Goal: Transaction & Acquisition: Purchase product/service

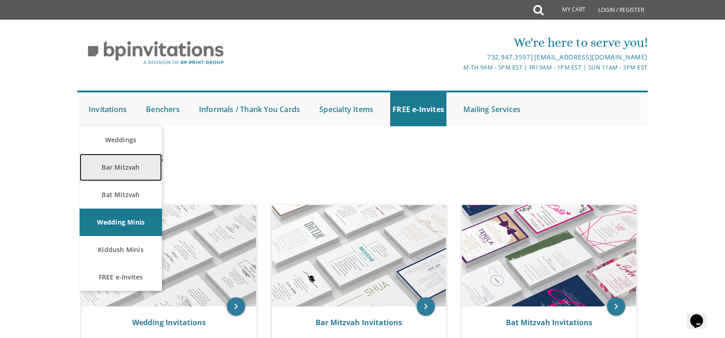
click at [117, 166] on link "Bar Mitzvah" at bounding box center [121, 167] width 82 height 27
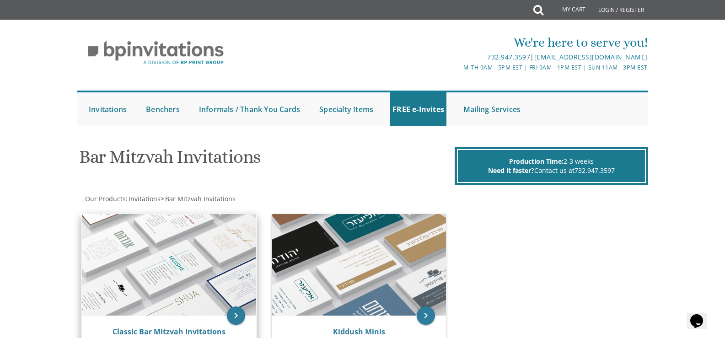
click at [168, 259] on img at bounding box center [169, 265] width 174 height 102
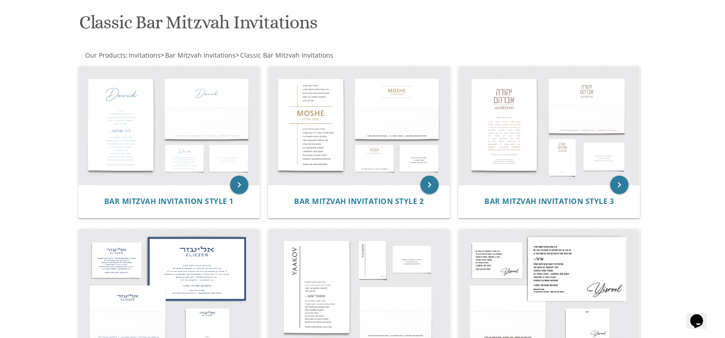
scroll to position [140, 0]
